Goal: Information Seeking & Learning: Learn about a topic

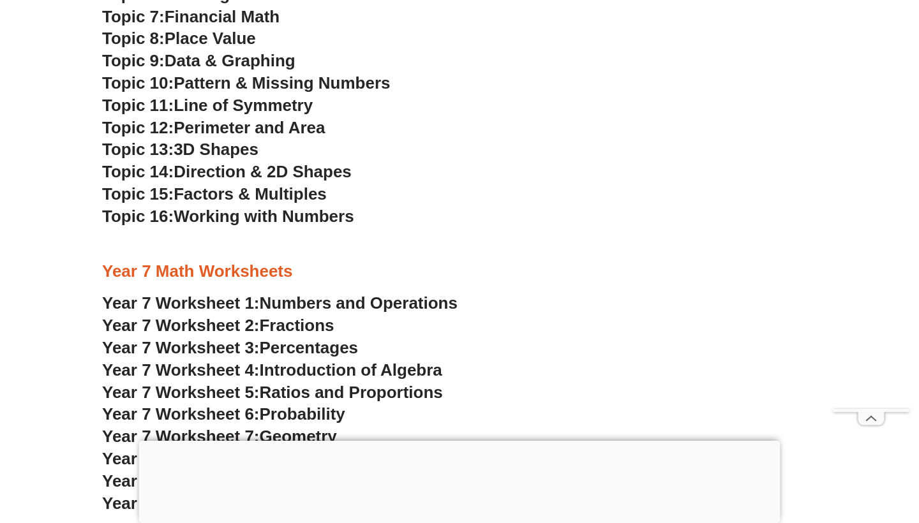
scroll to position [3534, 0]
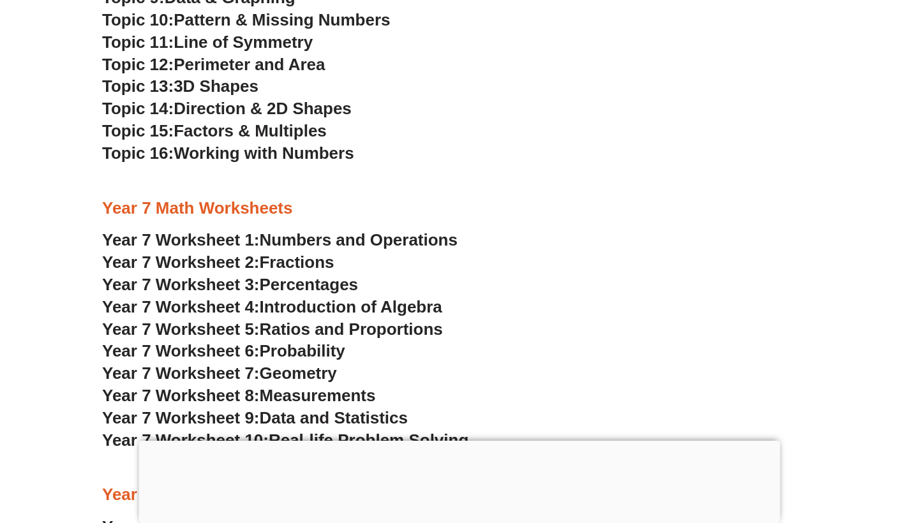
click at [349, 297] on span "Introduction of Algebra" at bounding box center [351, 306] width 182 height 19
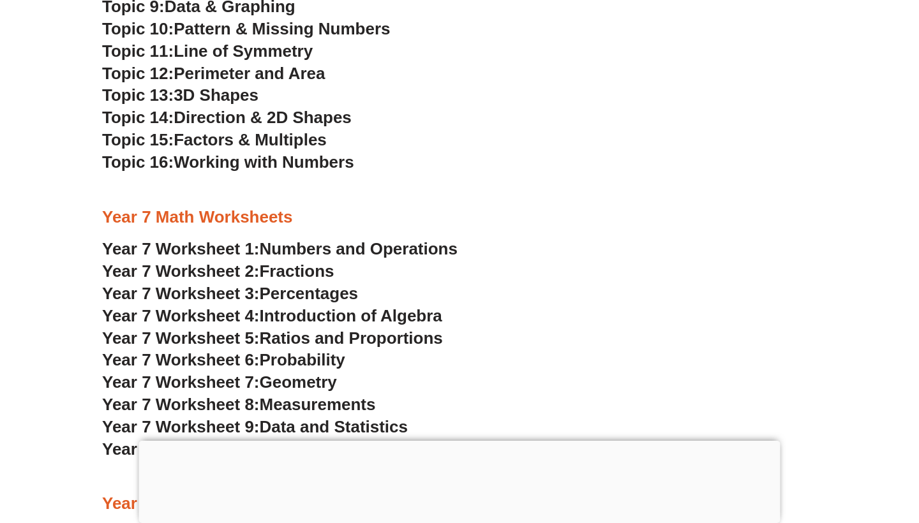
scroll to position [3617, 0]
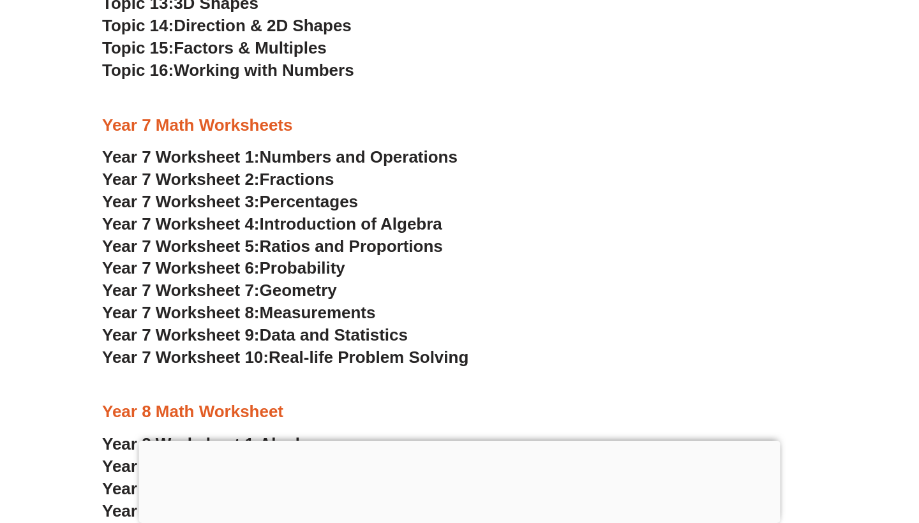
click at [299, 258] on span "Probability" at bounding box center [302, 267] width 85 height 19
click at [285, 147] on span "Numbers and Operations" at bounding box center [359, 156] width 198 height 19
click at [297, 325] on span "Data and Statistics" at bounding box center [334, 334] width 149 height 19
click at [272, 192] on span "Percentages" at bounding box center [309, 201] width 99 height 19
click at [312, 325] on span "Data and Statistics" at bounding box center [334, 334] width 149 height 19
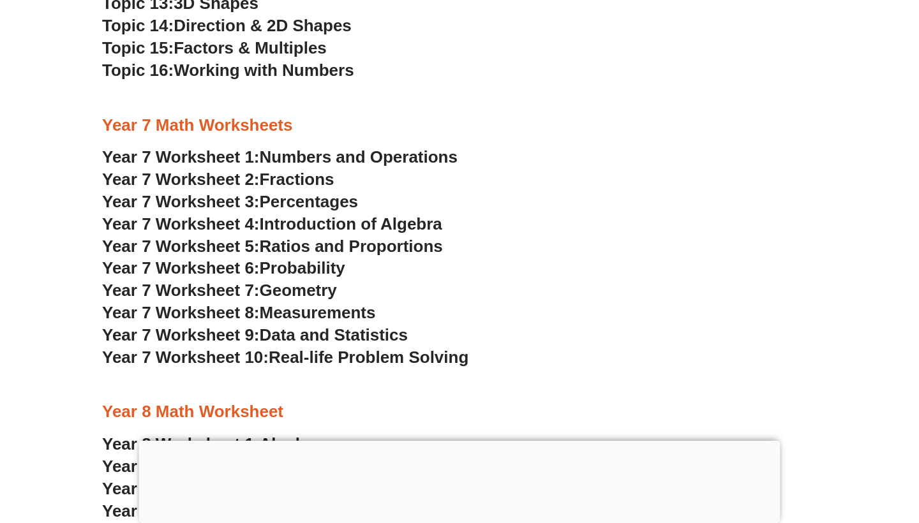
click at [313, 348] on span "Real-life Problem Solving" at bounding box center [369, 357] width 200 height 19
click at [350, 237] on span "Ratios and Proportions" at bounding box center [351, 246] width 183 height 19
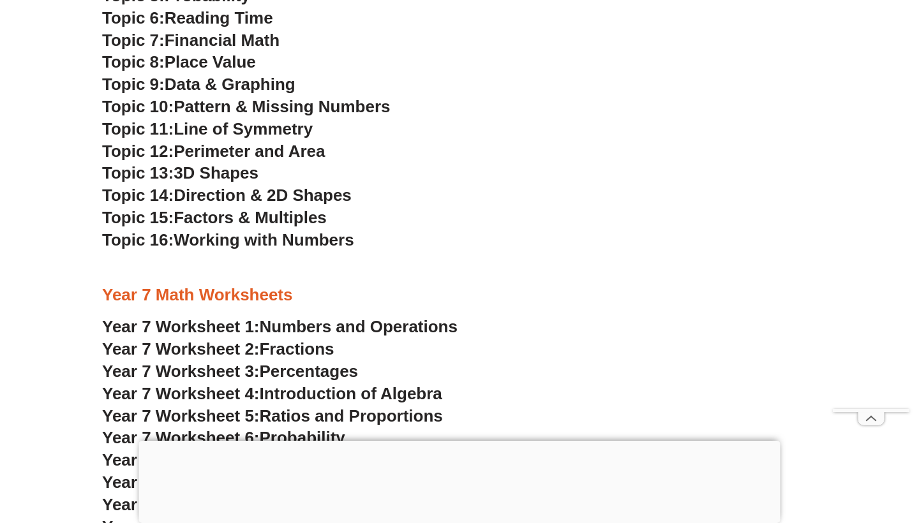
scroll to position [3431, 0]
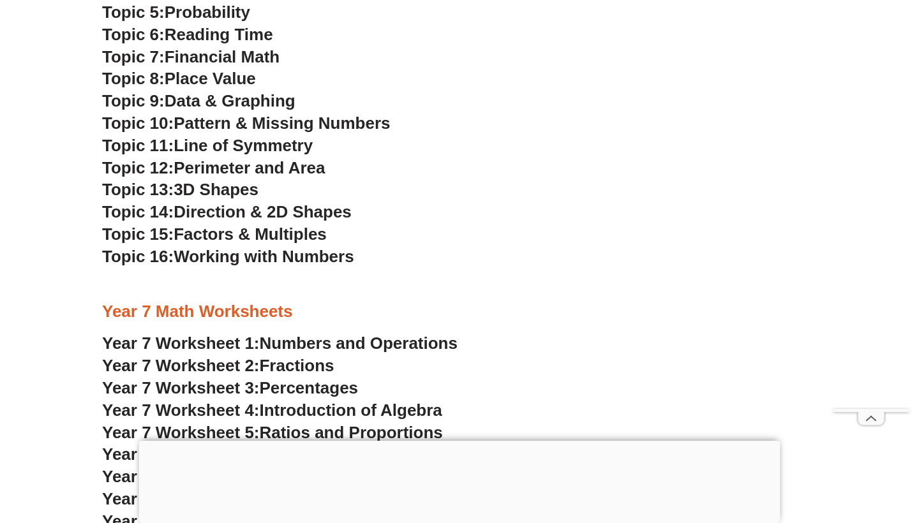
click at [292, 158] on span "Perimeter and Area" at bounding box center [249, 167] width 151 height 19
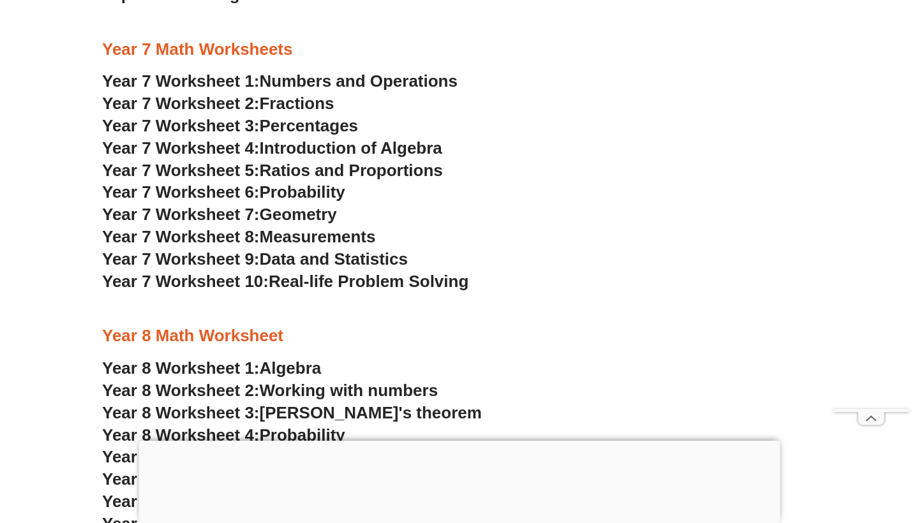
scroll to position [3632, 0]
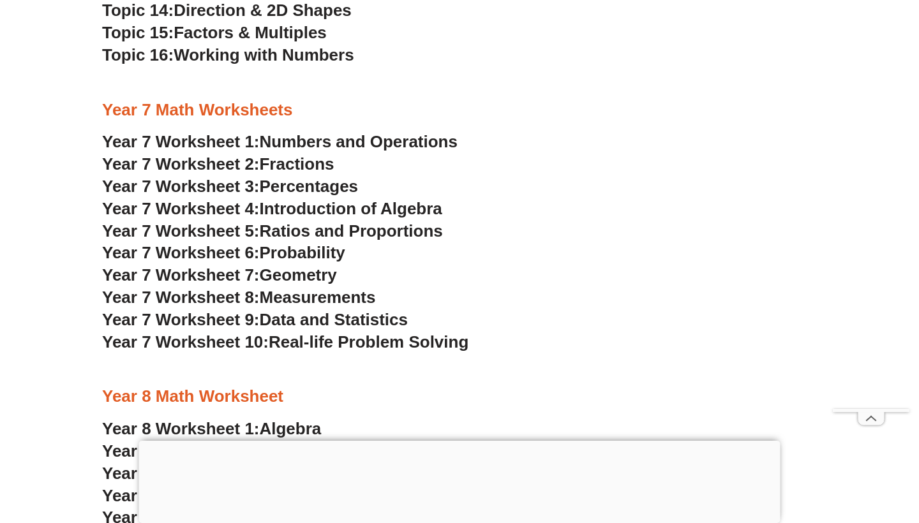
click at [220, 332] on span "Year 7 Worksheet 10:" at bounding box center [185, 341] width 166 height 19
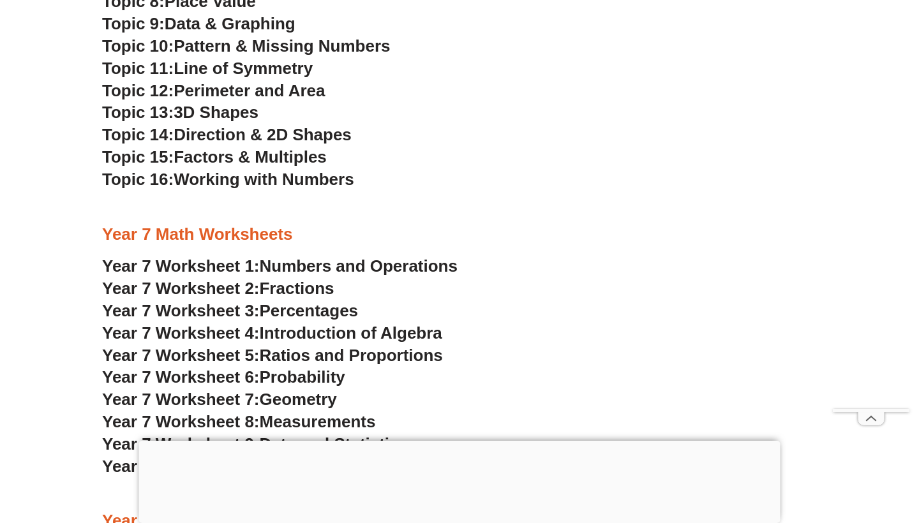
scroll to position [3620, 0]
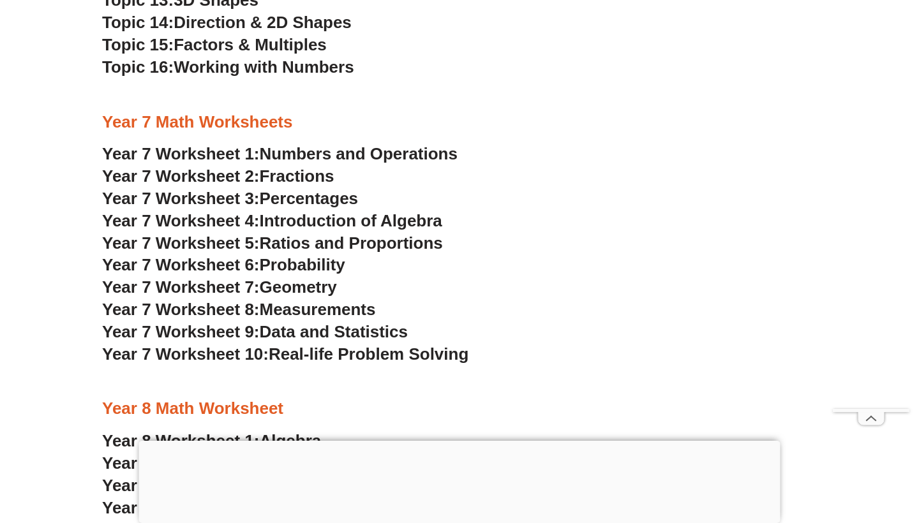
click at [286, 277] on span "Geometry" at bounding box center [298, 286] width 77 height 19
click at [300, 189] on span "Percentages" at bounding box center [309, 198] width 99 height 19
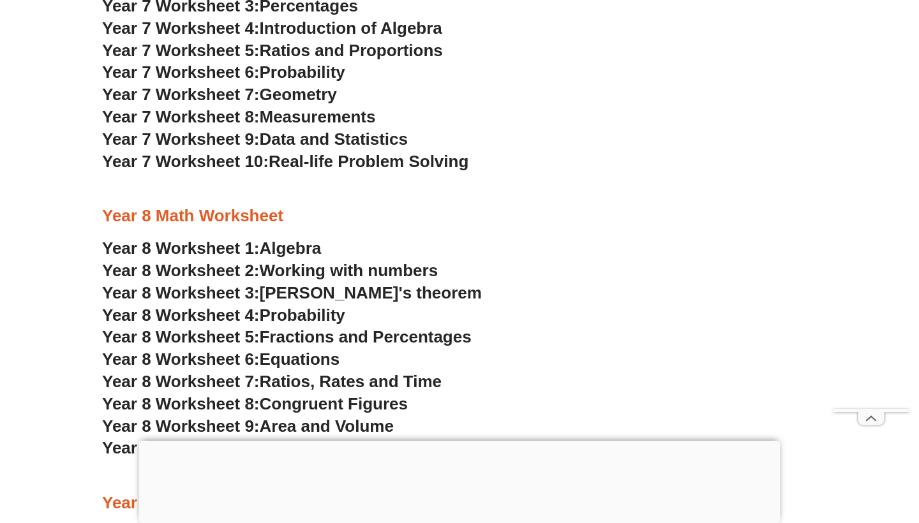
scroll to position [3815, 0]
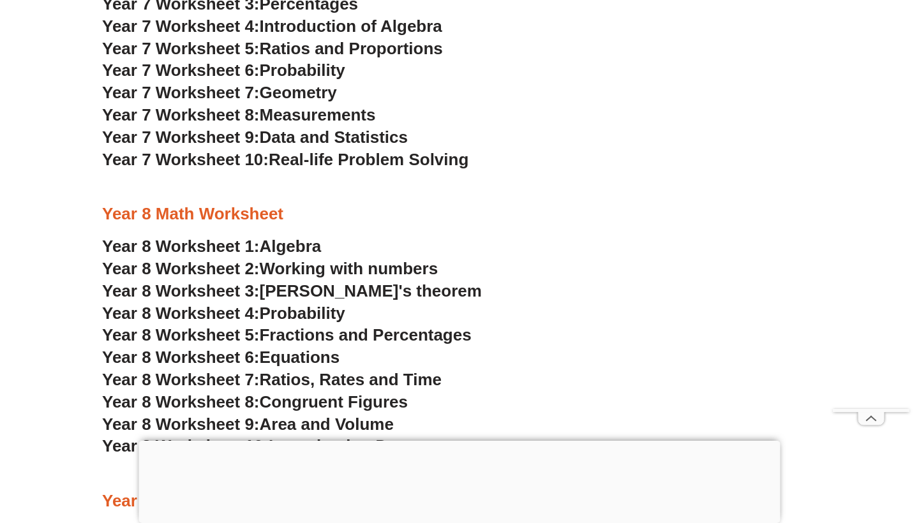
click at [316, 348] on span "Equations" at bounding box center [300, 357] width 80 height 19
